Goal: Task Accomplishment & Management: Use online tool/utility

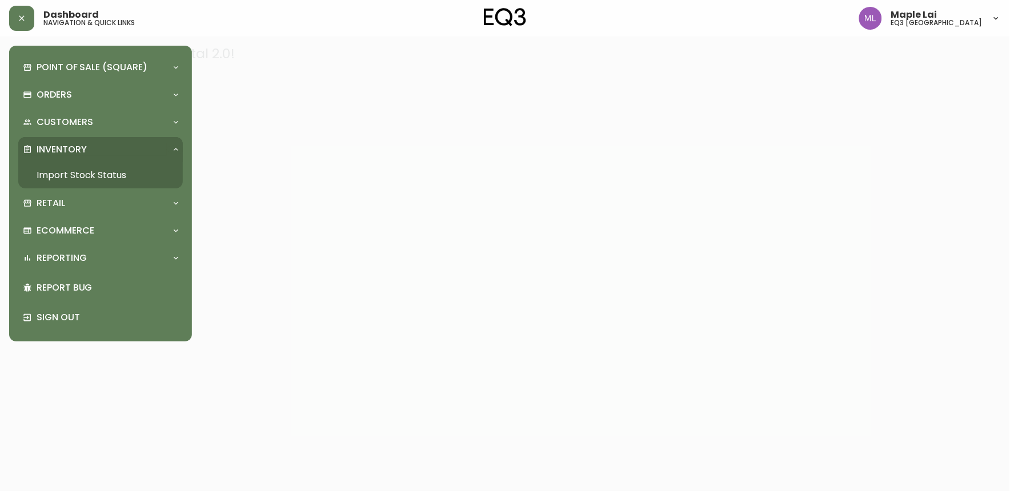
click at [66, 150] on p "Inventory" at bounding box center [62, 149] width 50 height 13
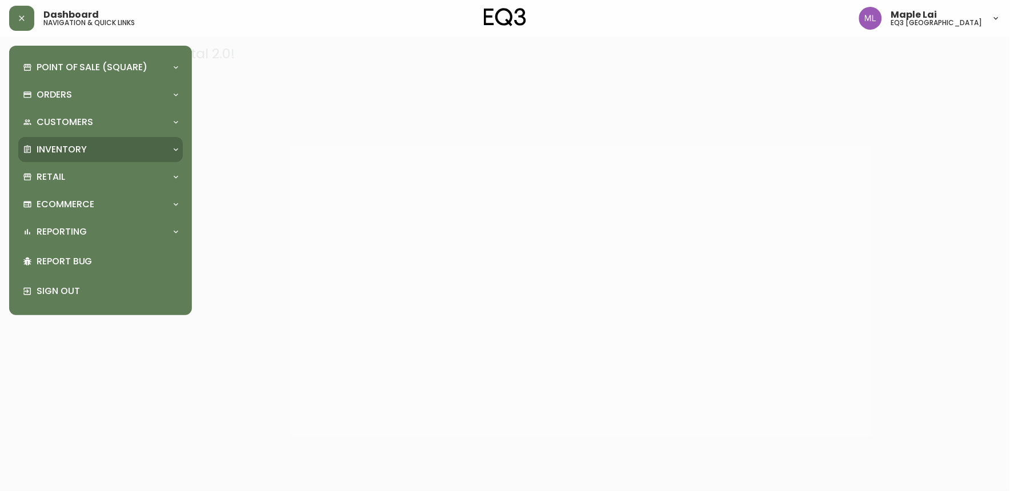
click at [77, 143] on p "Inventory" at bounding box center [62, 149] width 50 height 13
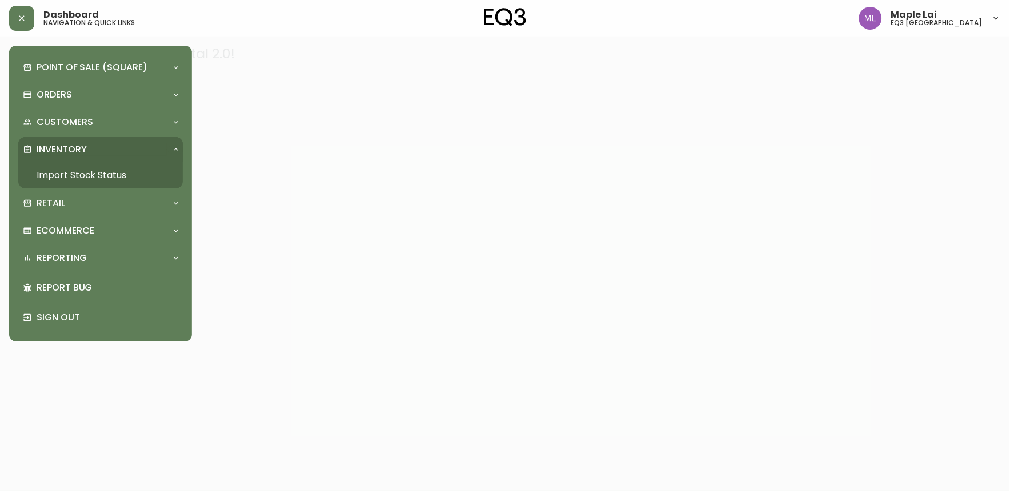
click at [83, 167] on link "Import Stock Status" at bounding box center [100, 175] width 164 height 26
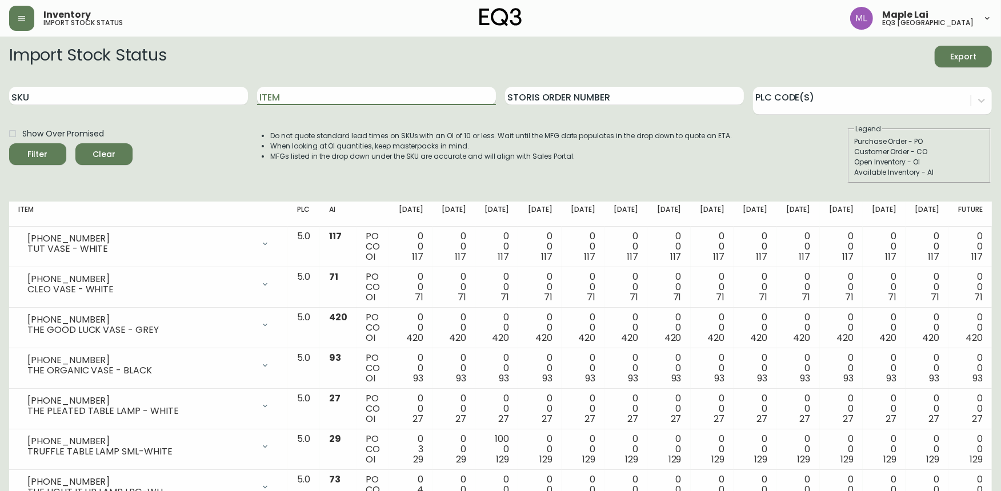
click at [401, 103] on input "Item" at bounding box center [376, 96] width 239 height 18
click at [202, 95] on input "SKU" at bounding box center [128, 96] width 239 height 18
paste input "[PHONE_NUMBER]"
type input "[PHONE_NUMBER]"
click at [9, 143] on button "Filter" at bounding box center [37, 154] width 57 height 22
